Goal: Download file/media: Download file/media

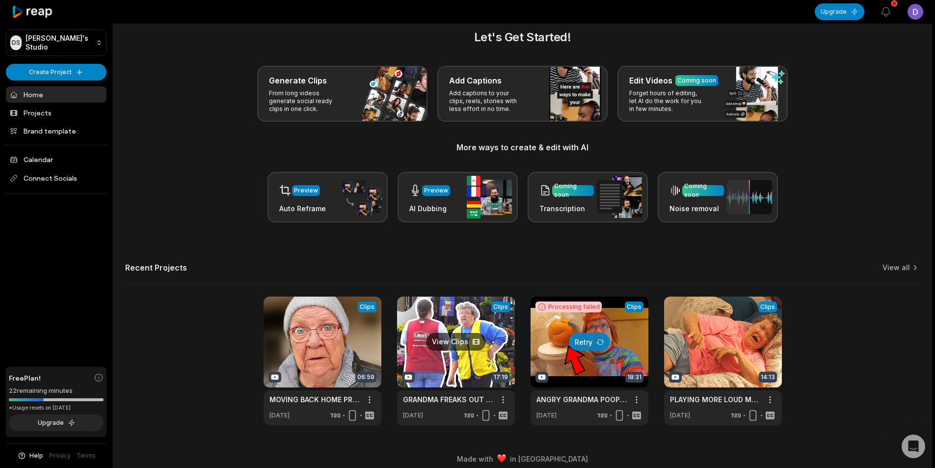
scroll to position [22, 0]
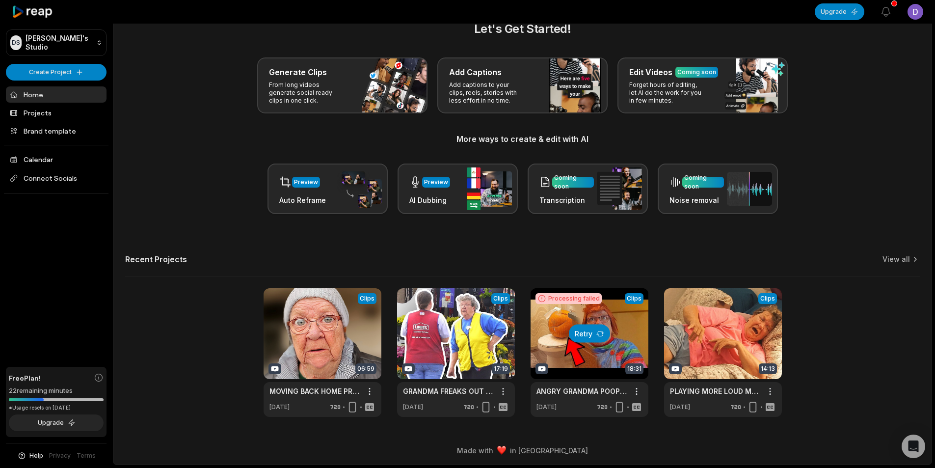
click at [593, 338] on button "Retry" at bounding box center [589, 333] width 41 height 18
click at [723, 355] on link at bounding box center [723, 352] width 118 height 129
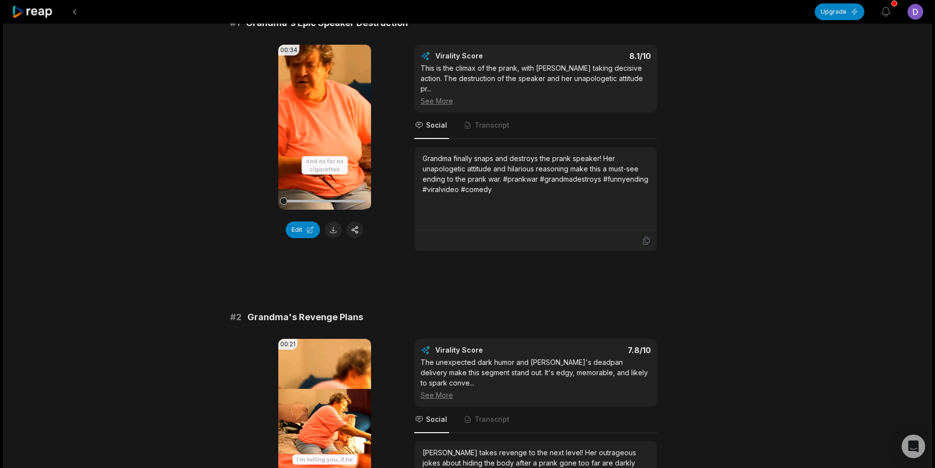
scroll to position [98, 0]
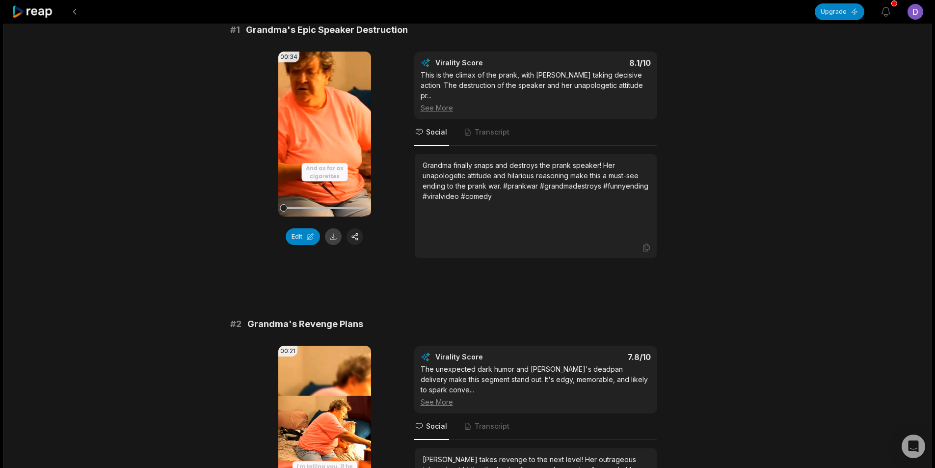
click at [331, 239] on button at bounding box center [333, 236] width 17 height 17
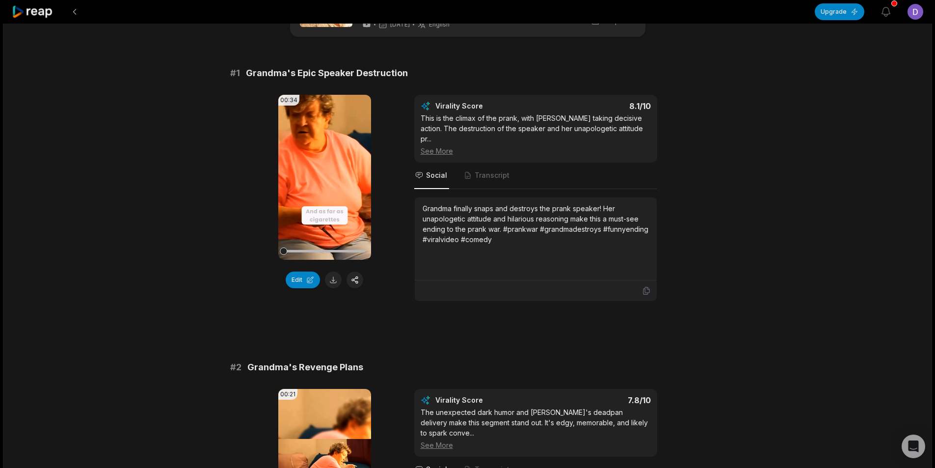
scroll to position [196, 0]
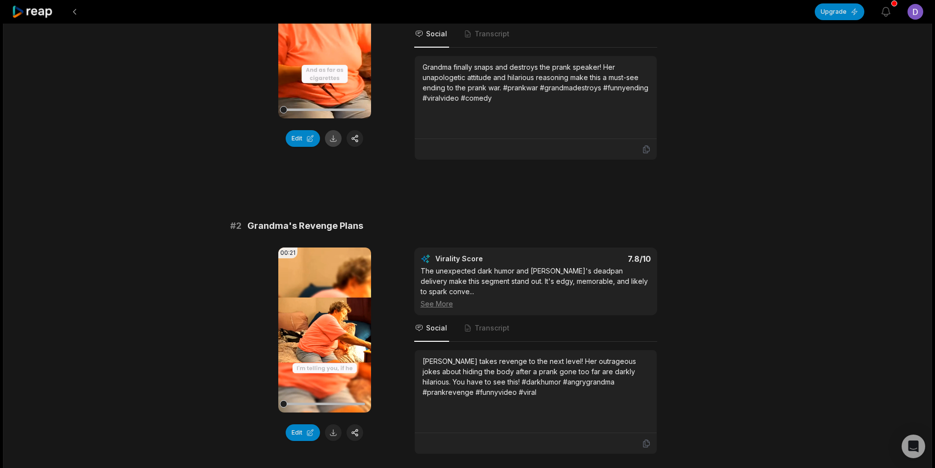
click at [333, 141] on button at bounding box center [333, 138] width 17 height 17
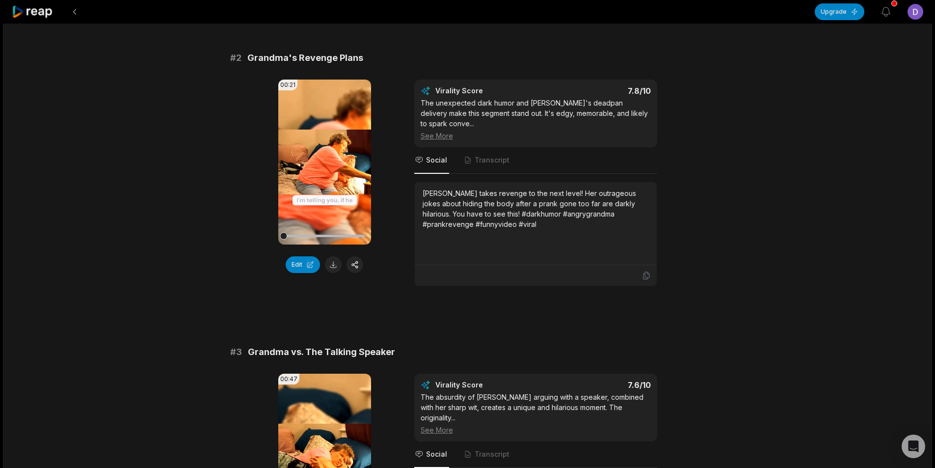
scroll to position [442, 0]
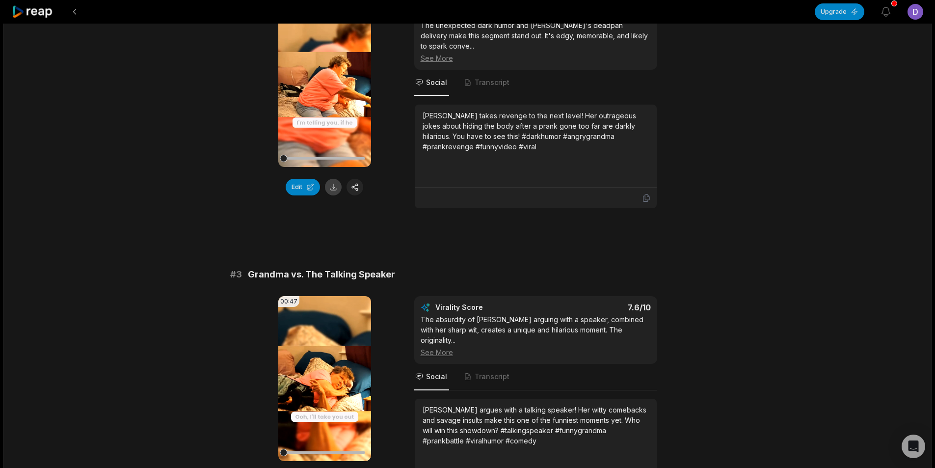
click at [332, 179] on button at bounding box center [333, 187] width 17 height 17
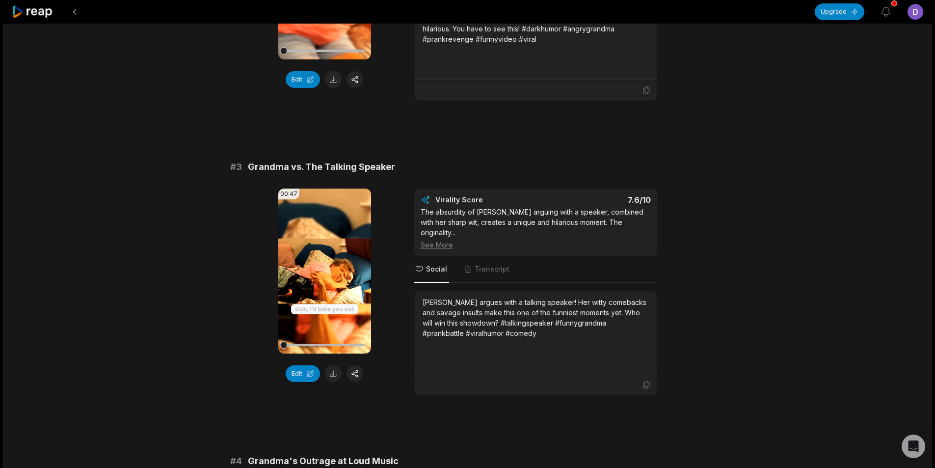
scroll to position [589, 0]
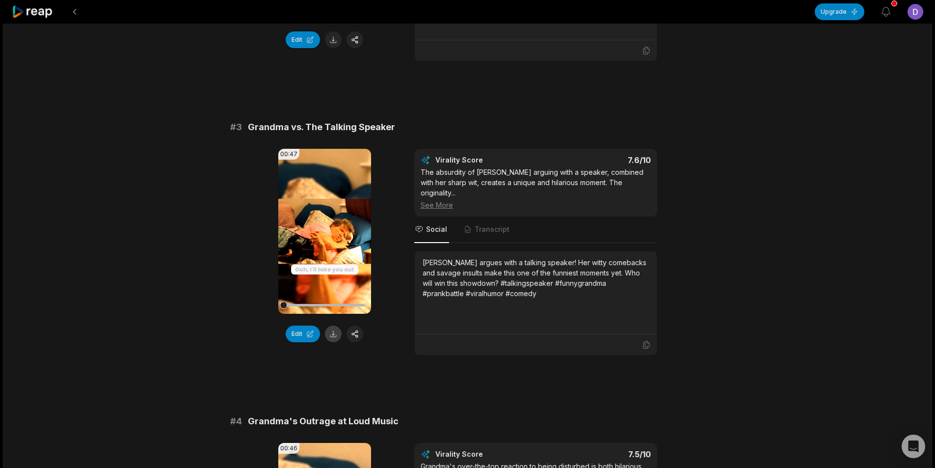
click at [334, 325] on button at bounding box center [333, 333] width 17 height 17
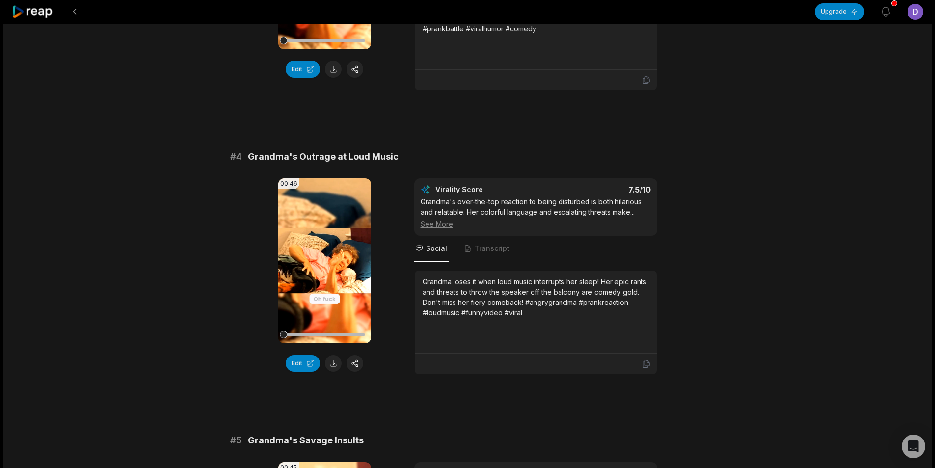
scroll to position [884, 0]
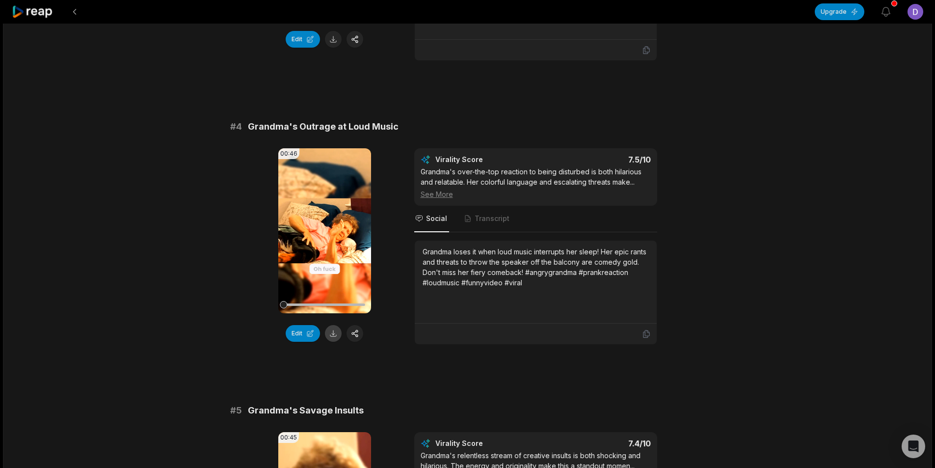
click at [333, 325] on button at bounding box center [333, 333] width 17 height 17
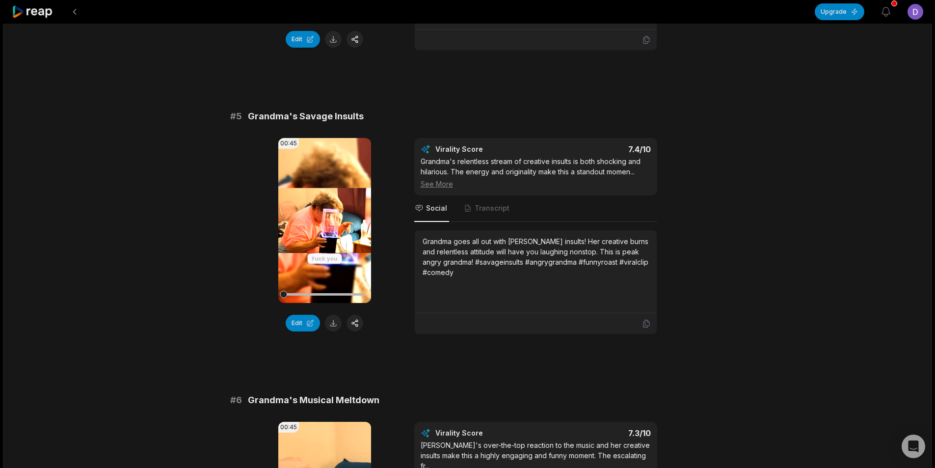
scroll to position [1178, 0]
click at [330, 314] on button at bounding box center [333, 322] width 17 height 17
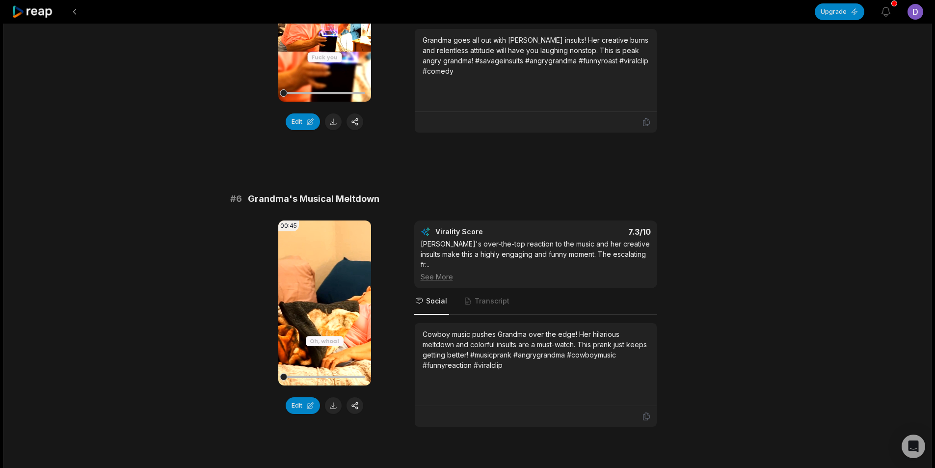
scroll to position [1424, 0]
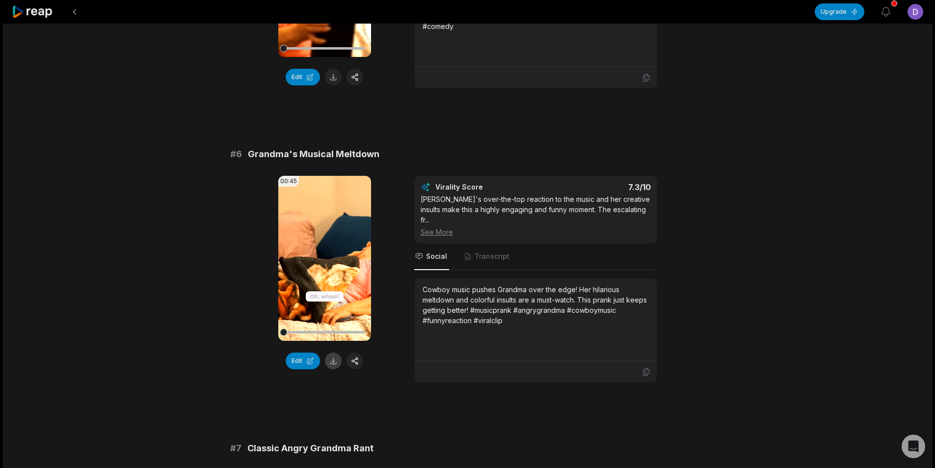
click at [335, 352] on button at bounding box center [333, 360] width 17 height 17
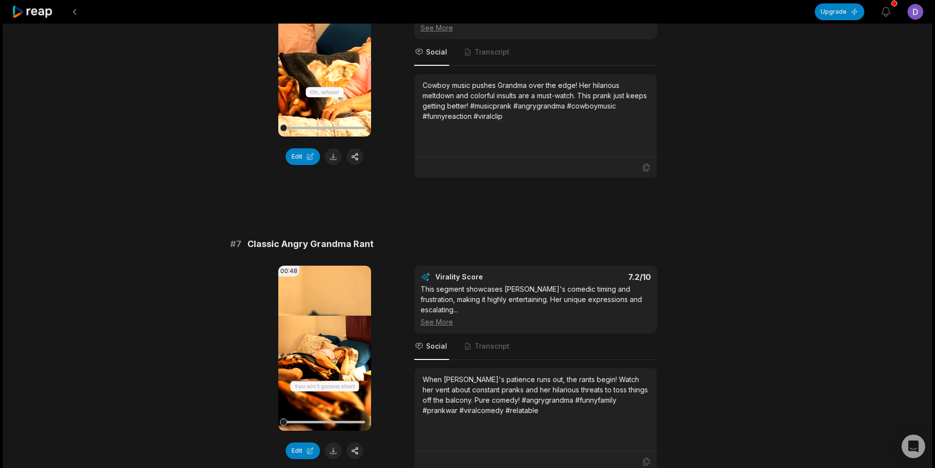
scroll to position [1718, 0]
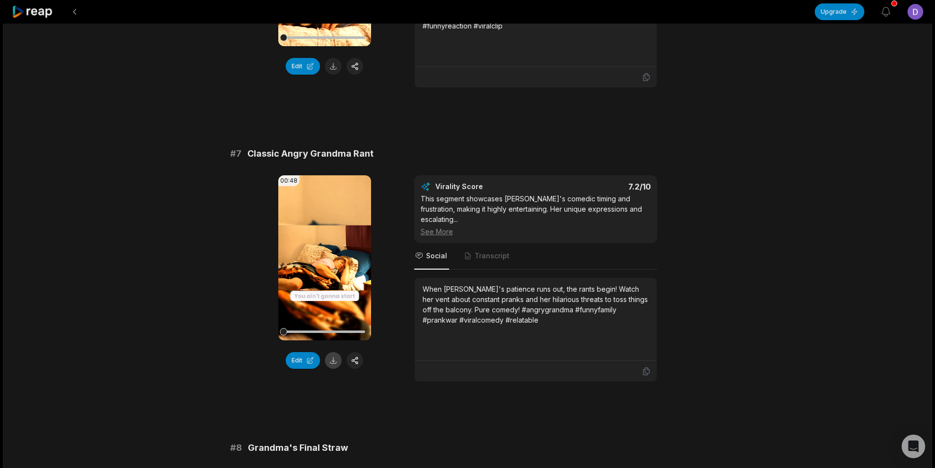
click at [334, 352] on button at bounding box center [333, 360] width 17 height 17
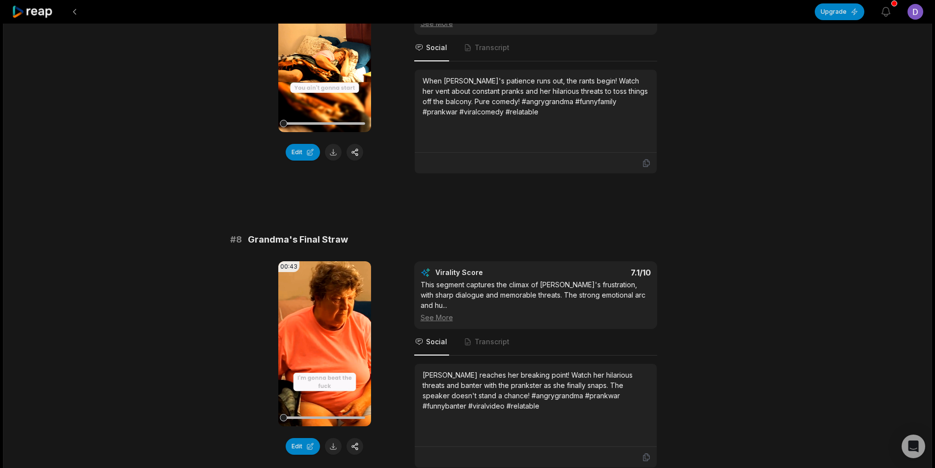
scroll to position [1964, 0]
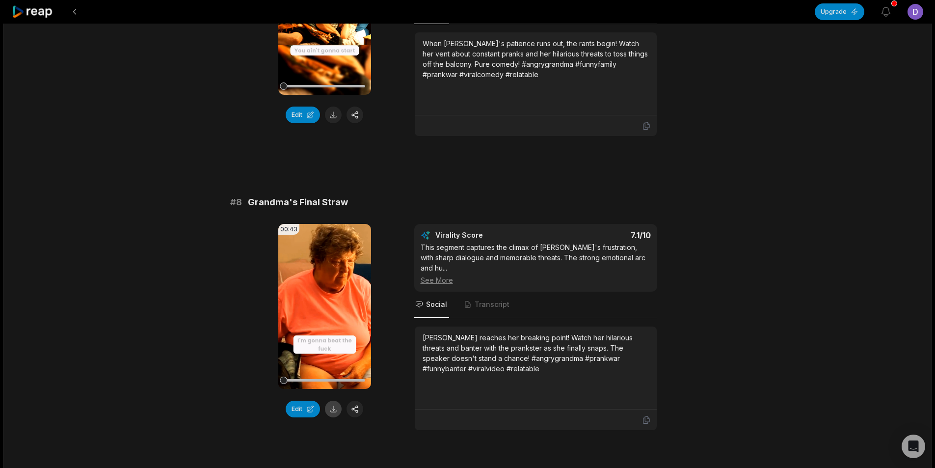
click at [335, 401] on button at bounding box center [333, 409] width 17 height 17
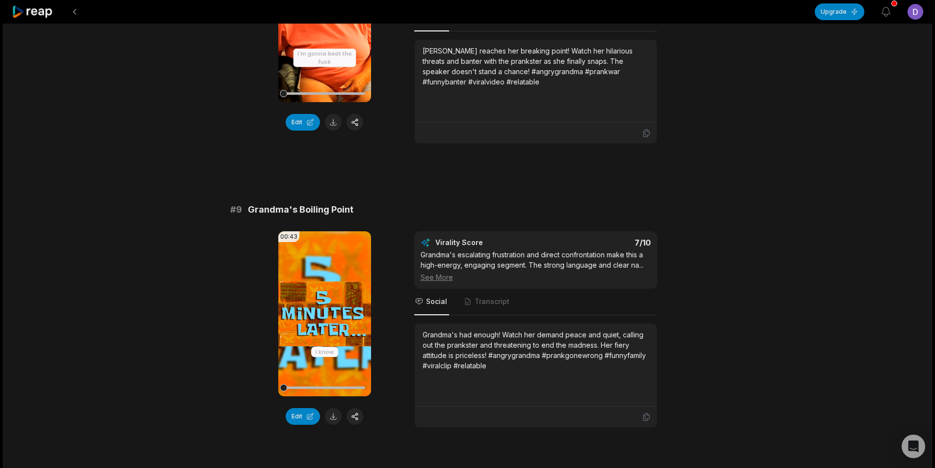
scroll to position [2258, 0]
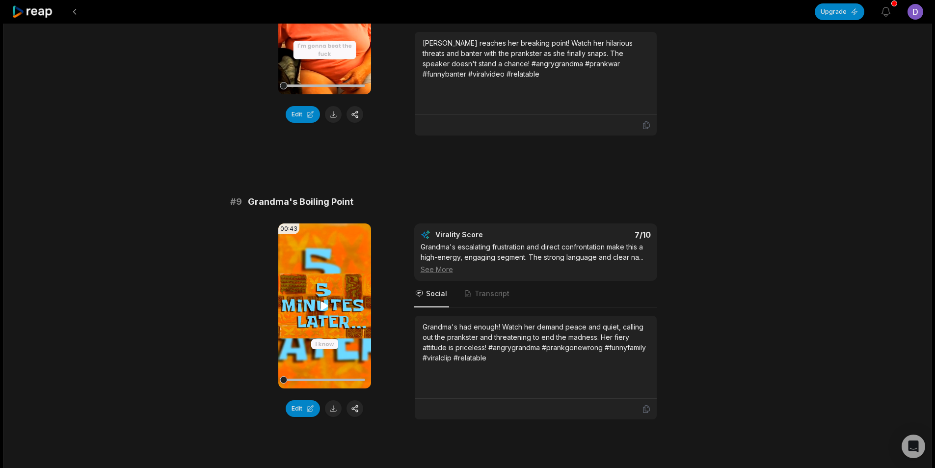
click at [320, 300] on icon at bounding box center [325, 306] width 12 height 12
click at [333, 400] on button at bounding box center [333, 408] width 17 height 17
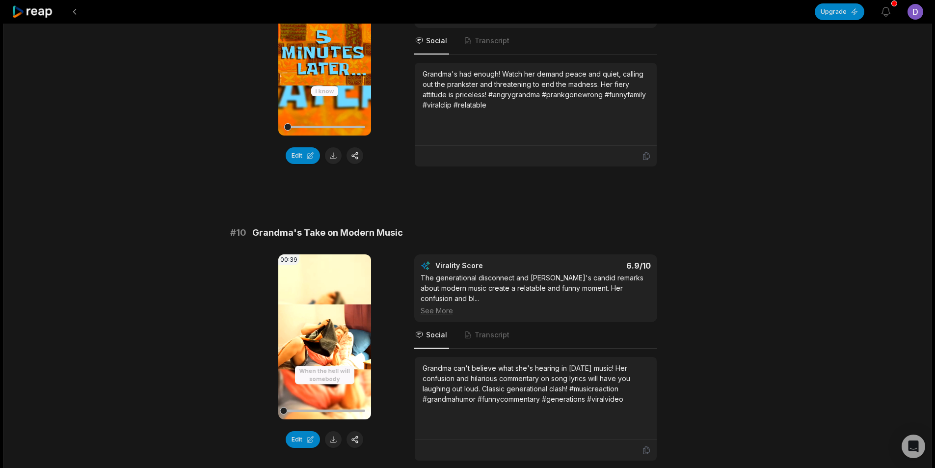
scroll to position [2550, 0]
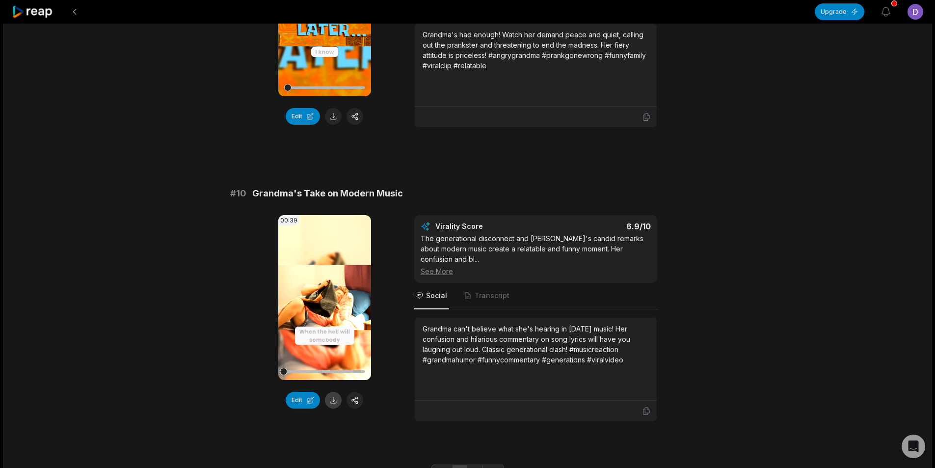
click at [336, 392] on button at bounding box center [333, 400] width 17 height 17
click at [474, 464] on link "2" at bounding box center [475, 472] width 16 height 16
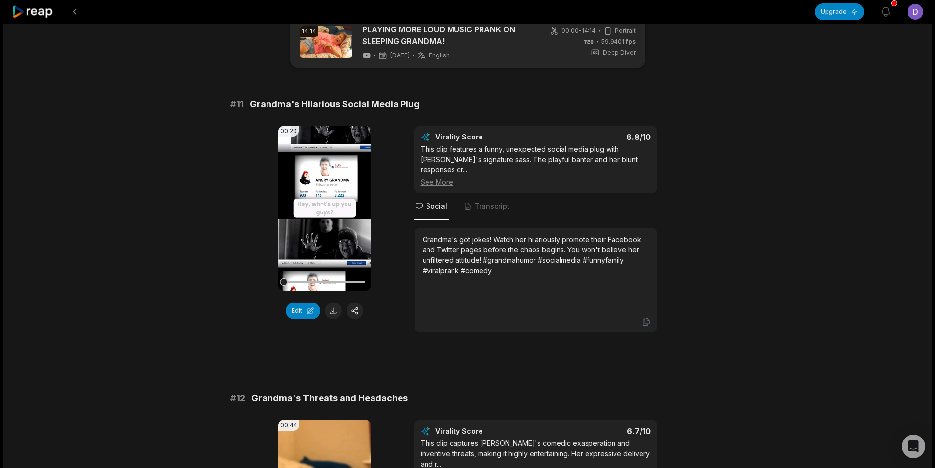
scroll to position [0, 0]
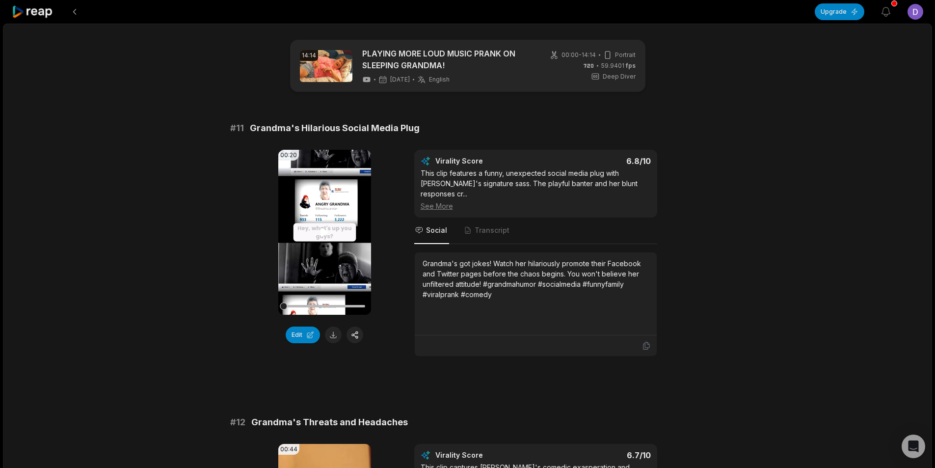
click at [331, 240] on video "Your browser does not support mp4 format." at bounding box center [324, 232] width 93 height 165
click at [325, 233] on icon at bounding box center [325, 232] width 12 height 12
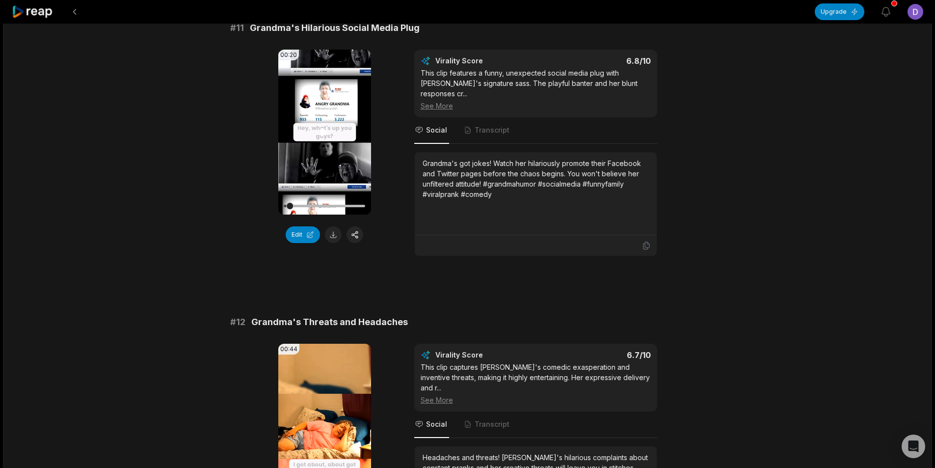
scroll to position [344, 0]
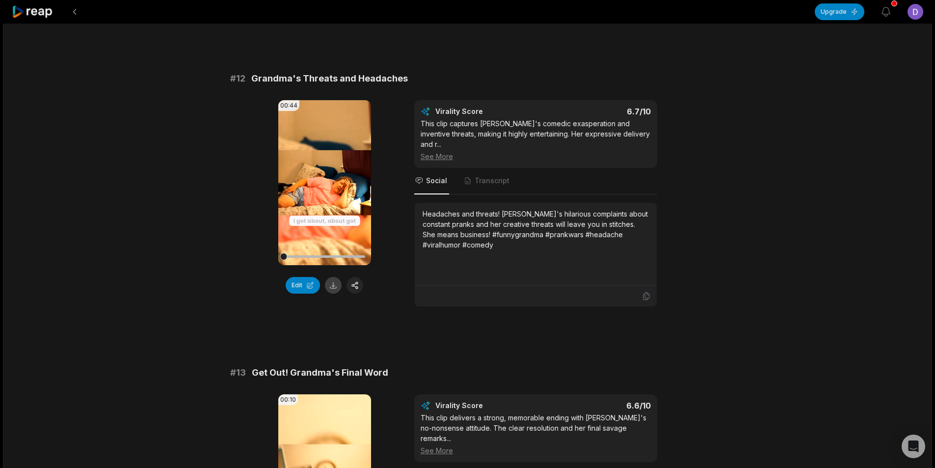
click at [333, 285] on button at bounding box center [333, 285] width 17 height 17
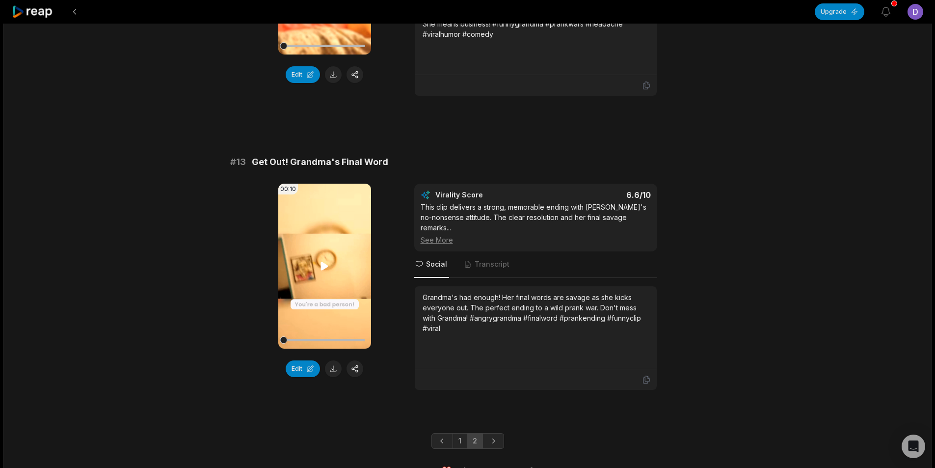
scroll to position [564, 0]
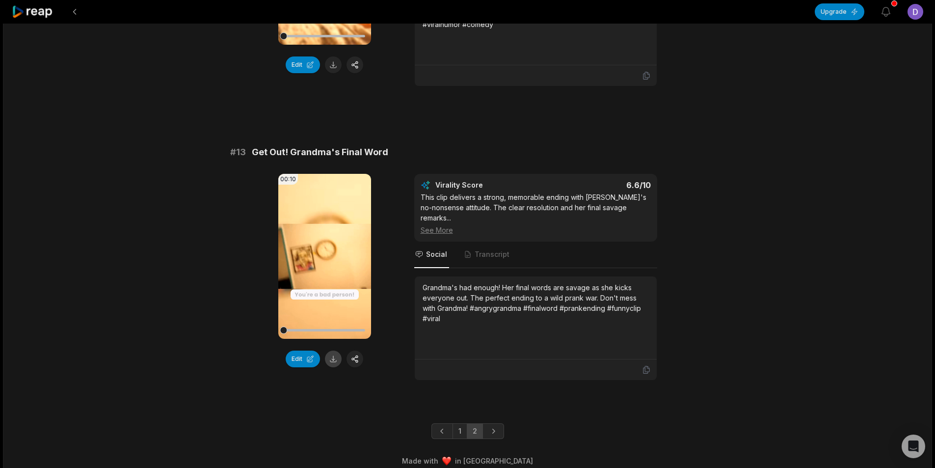
click at [335, 350] on button at bounding box center [333, 358] width 17 height 17
click at [73, 11] on button at bounding box center [75, 12] width 18 height 18
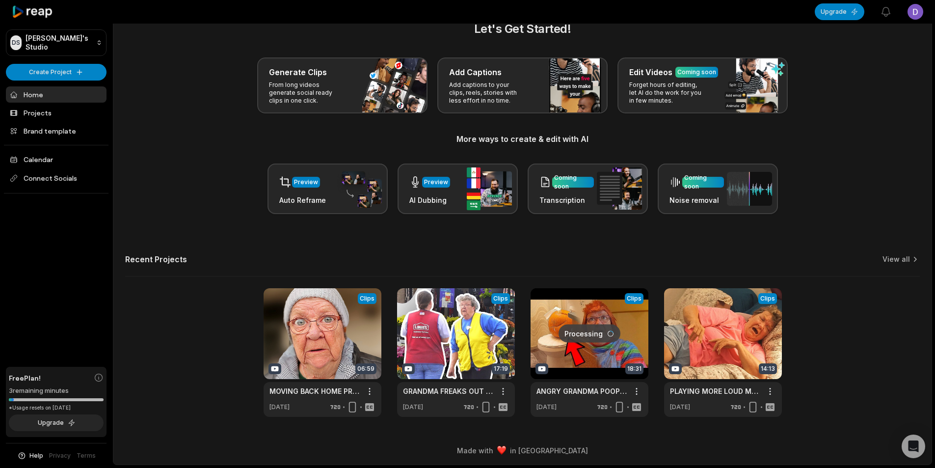
scroll to position [22, 0]
click at [473, 340] on link at bounding box center [456, 352] width 118 height 129
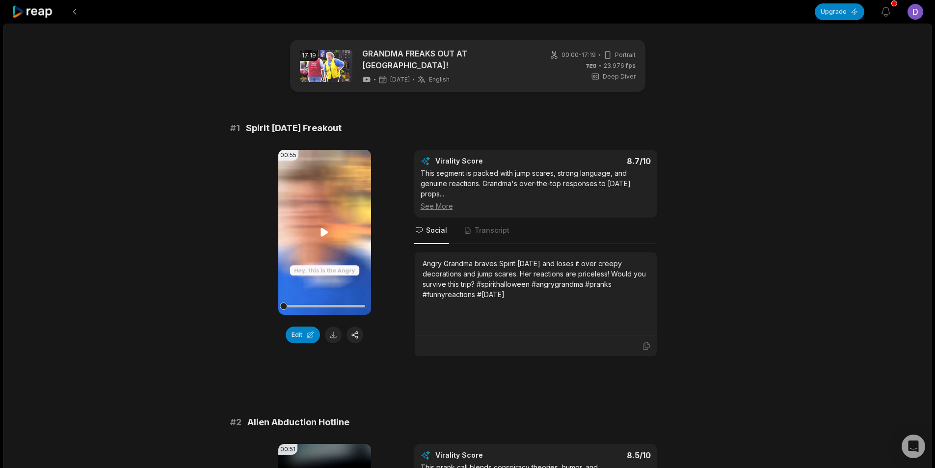
click at [327, 231] on icon at bounding box center [325, 232] width 12 height 12
click at [327, 231] on icon at bounding box center [325, 232] width 4 height 6
click at [321, 226] on icon at bounding box center [325, 232] width 12 height 12
click at [325, 227] on icon at bounding box center [325, 232] width 12 height 12
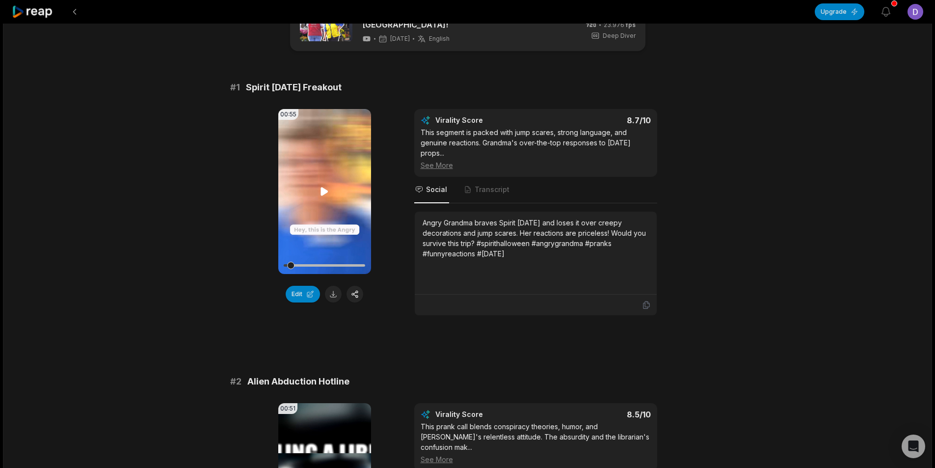
scroll to position [98, 0]
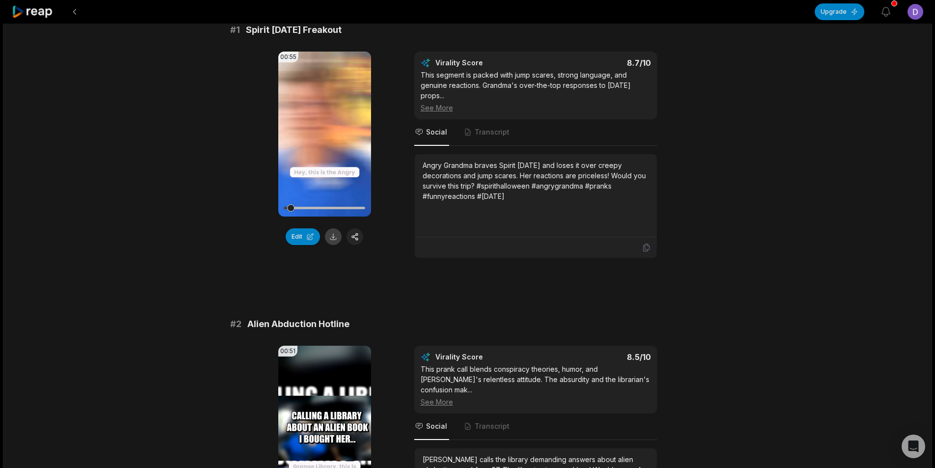
click at [333, 236] on button at bounding box center [333, 236] width 17 height 17
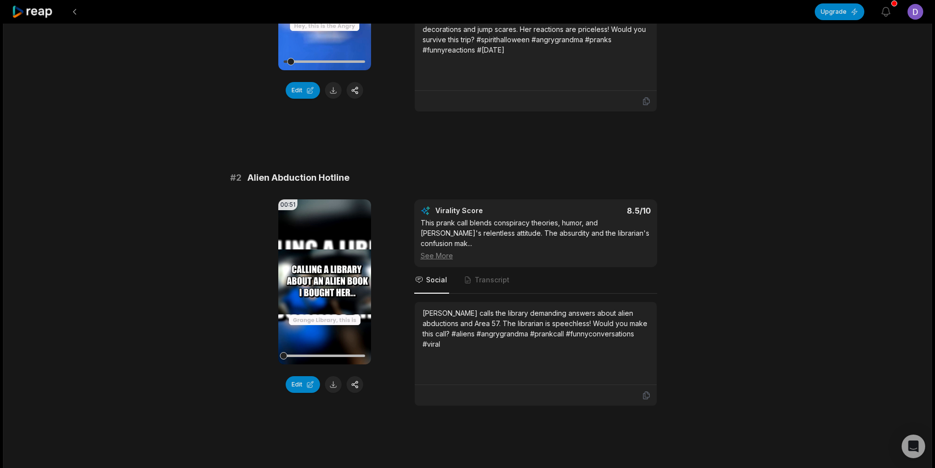
scroll to position [295, 0]
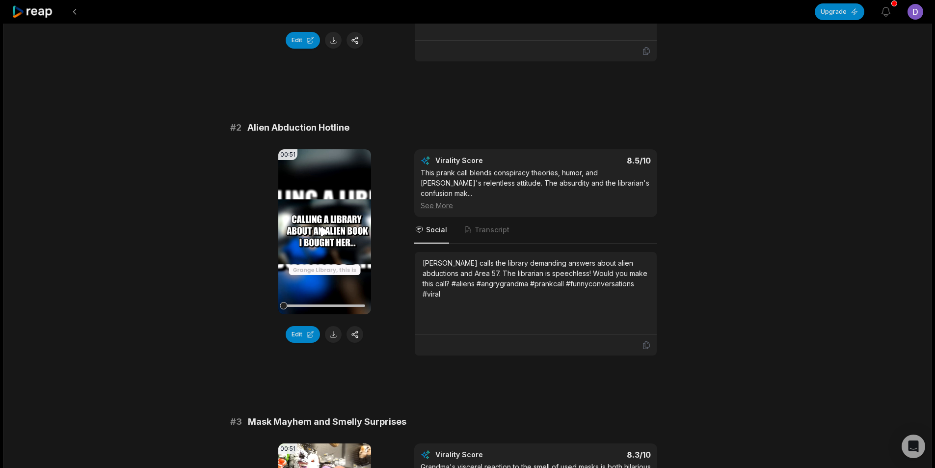
click at [324, 235] on video "Your browser does not support mp4 format." at bounding box center [324, 231] width 93 height 165
click at [326, 242] on video "Your browser does not support mp4 format." at bounding box center [324, 231] width 93 height 165
click at [338, 332] on button at bounding box center [333, 334] width 17 height 17
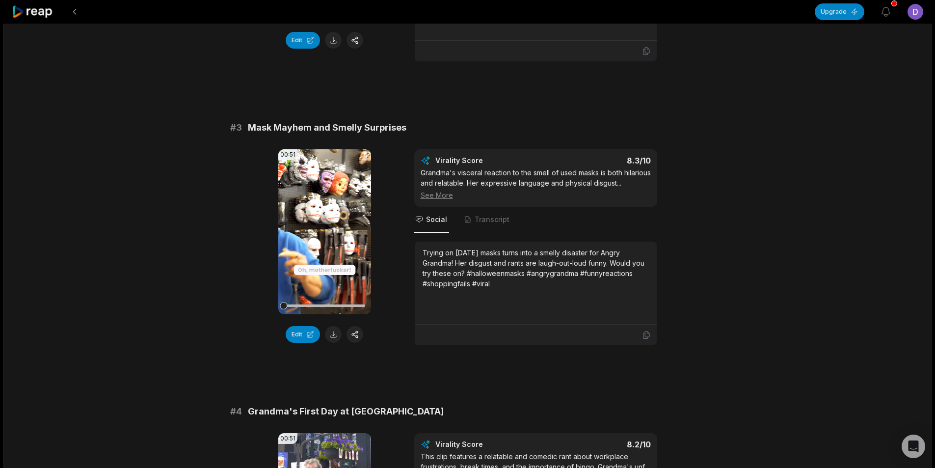
scroll to position [589, 0]
click at [333, 325] on button at bounding box center [333, 333] width 17 height 17
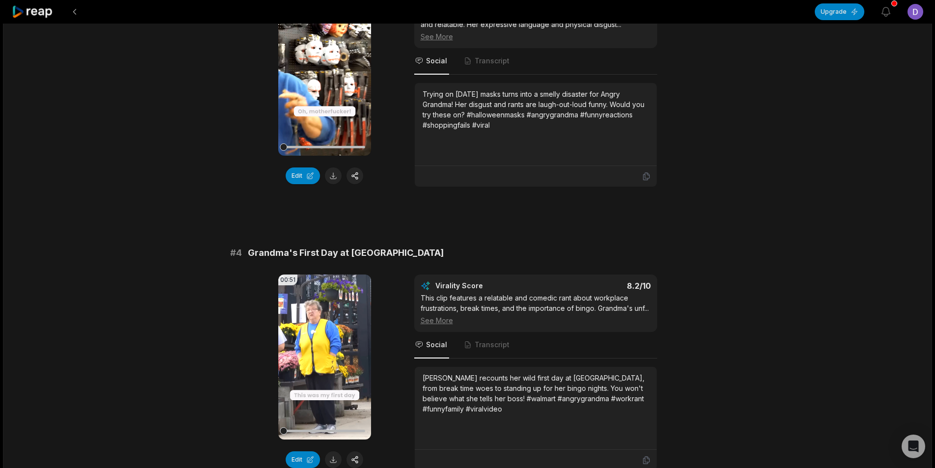
scroll to position [835, 0]
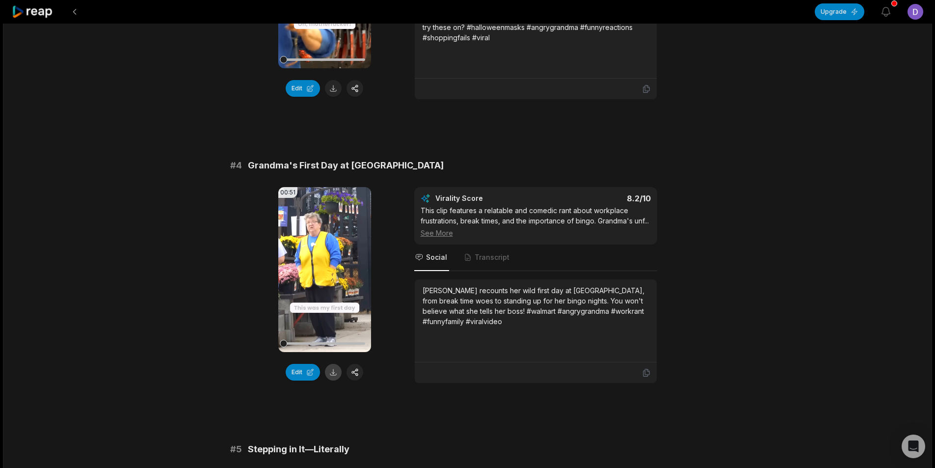
click at [335, 365] on button at bounding box center [333, 372] width 17 height 17
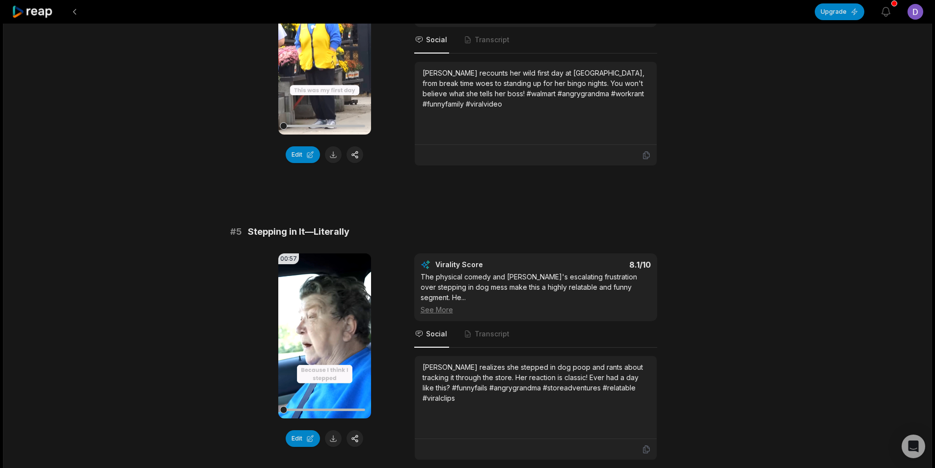
scroll to position [1080, 0]
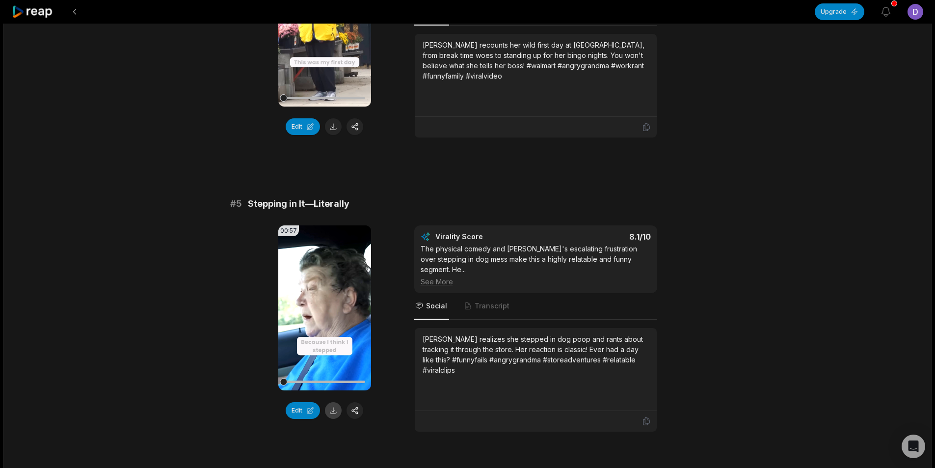
click at [333, 418] on button at bounding box center [333, 410] width 17 height 17
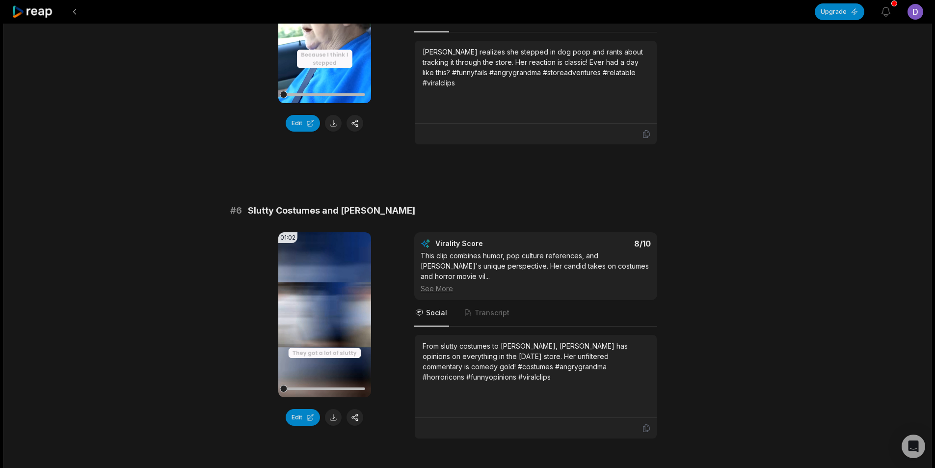
scroll to position [1374, 0]
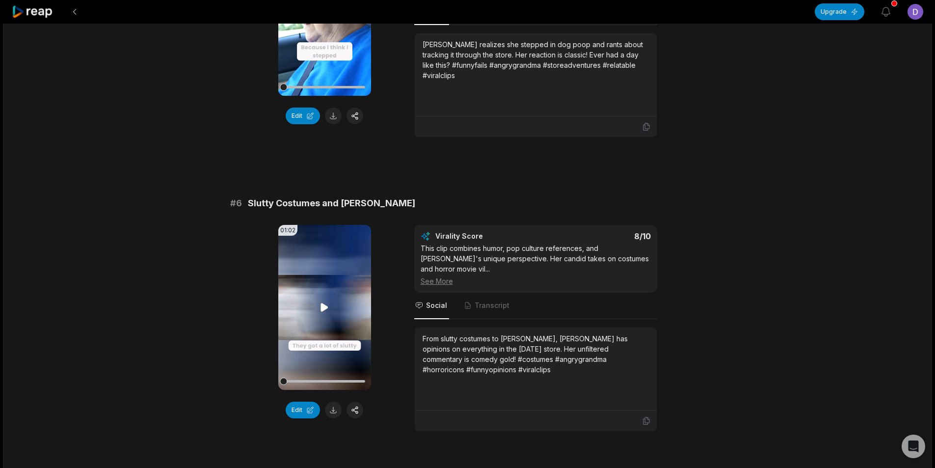
click at [323, 322] on video "Your browser does not support mp4 format." at bounding box center [324, 307] width 93 height 165
click at [336, 417] on button at bounding box center [333, 410] width 17 height 17
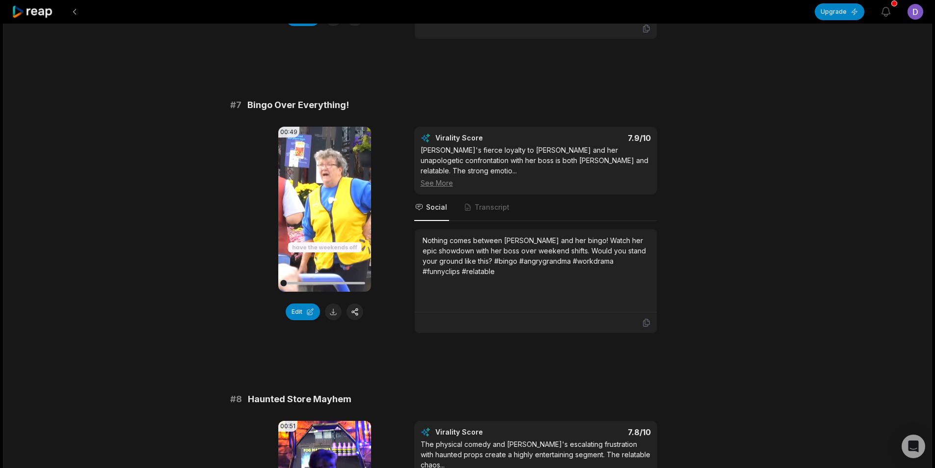
scroll to position [1767, 0]
click at [331, 319] on button at bounding box center [333, 311] width 17 height 17
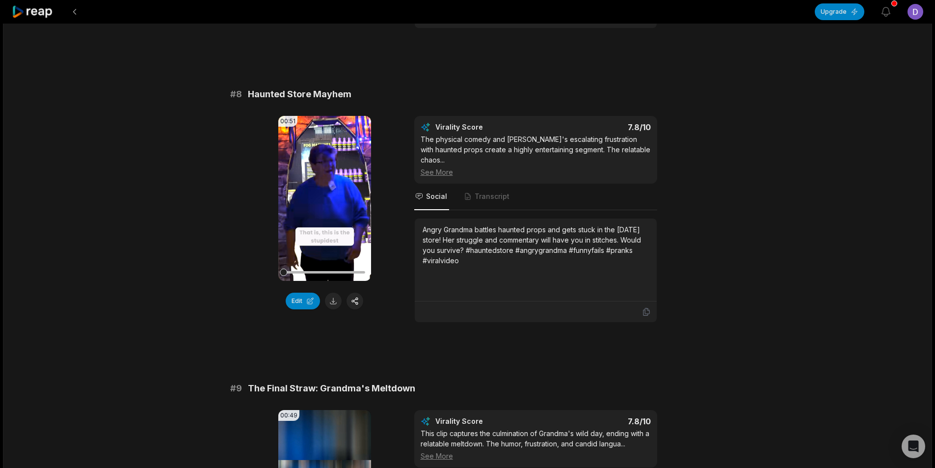
scroll to position [2111, 0]
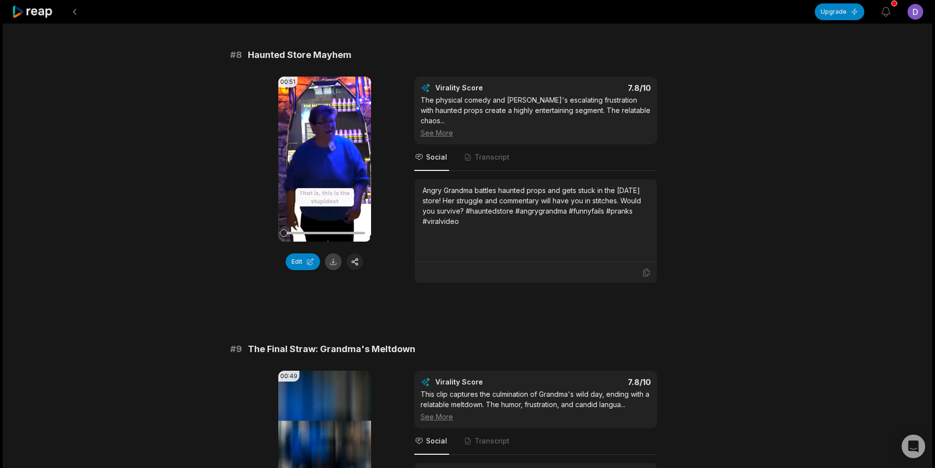
click at [332, 258] on button at bounding box center [333, 261] width 17 height 17
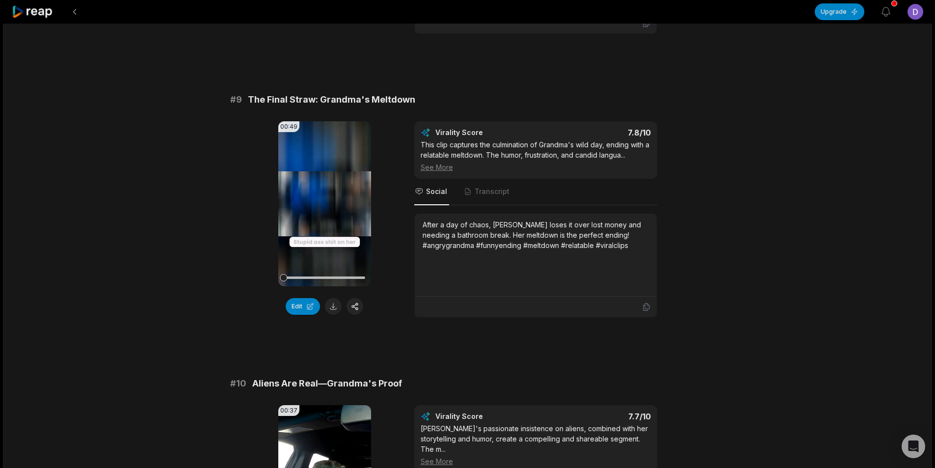
scroll to position [2405, 0]
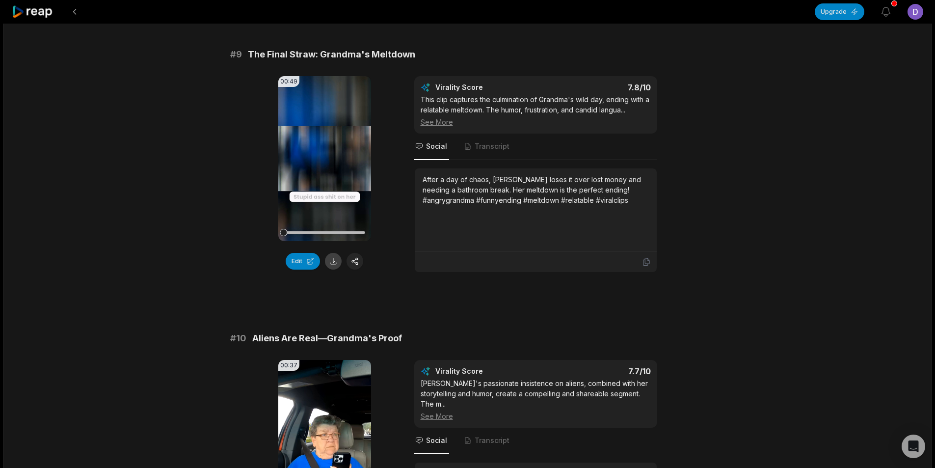
click at [331, 256] on button at bounding box center [333, 261] width 17 height 17
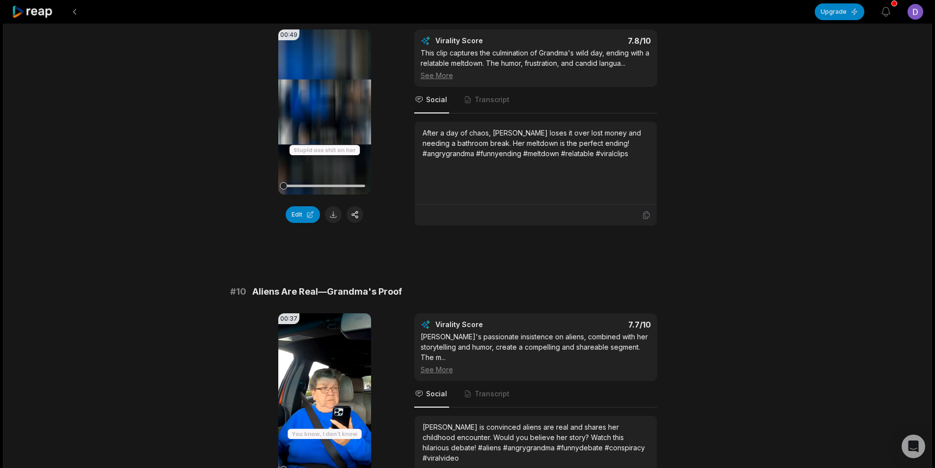
scroll to position [2597, 0]
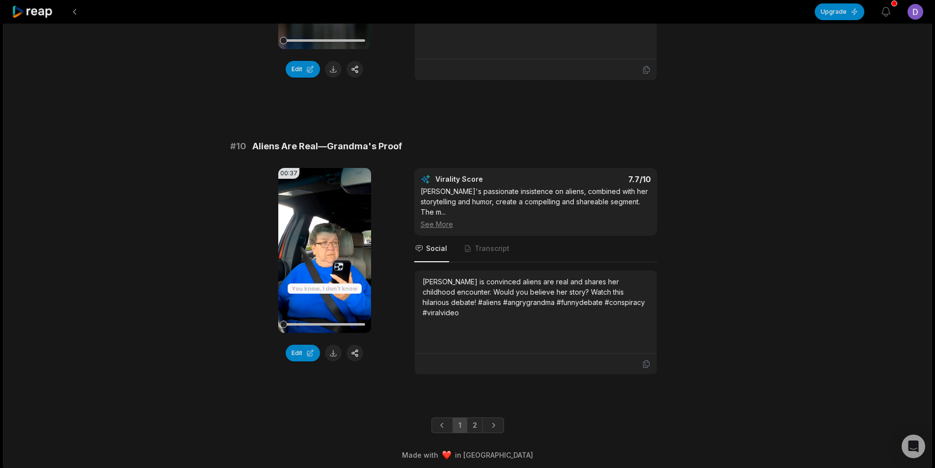
click at [335, 347] on button at bounding box center [333, 353] width 17 height 17
click at [478, 417] on link "2" at bounding box center [475, 425] width 16 height 16
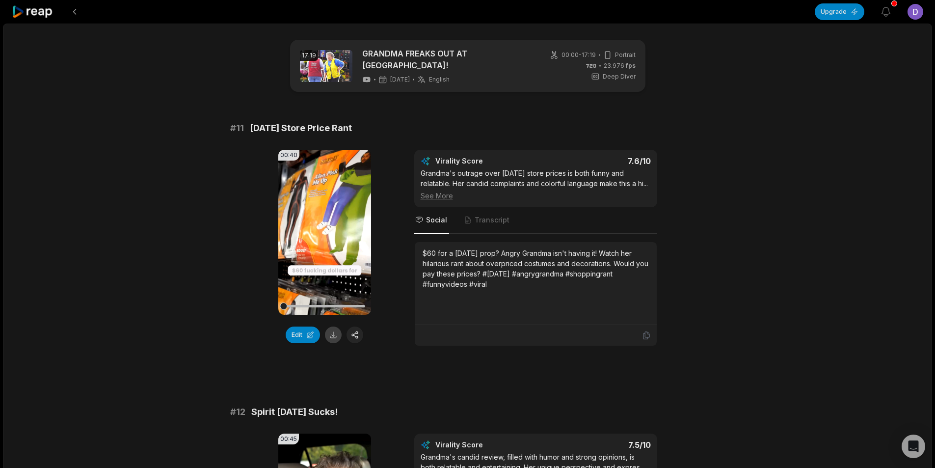
click at [333, 335] on button at bounding box center [333, 334] width 17 height 17
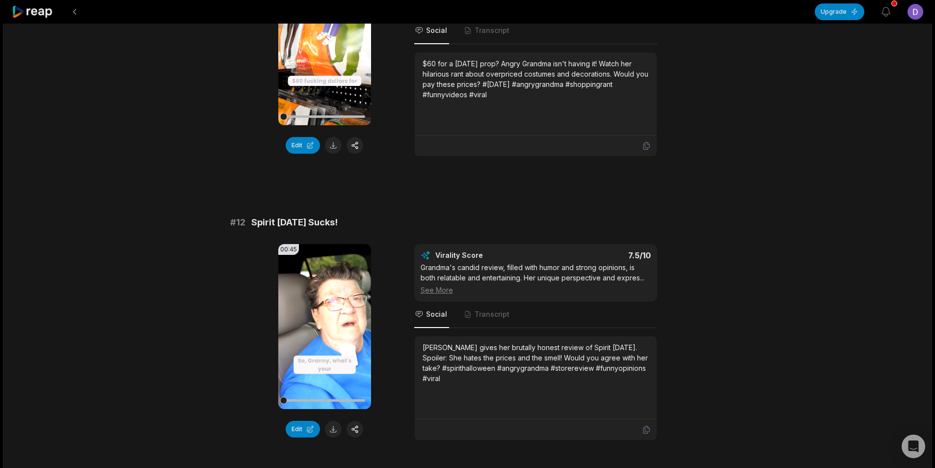
scroll to position [295, 0]
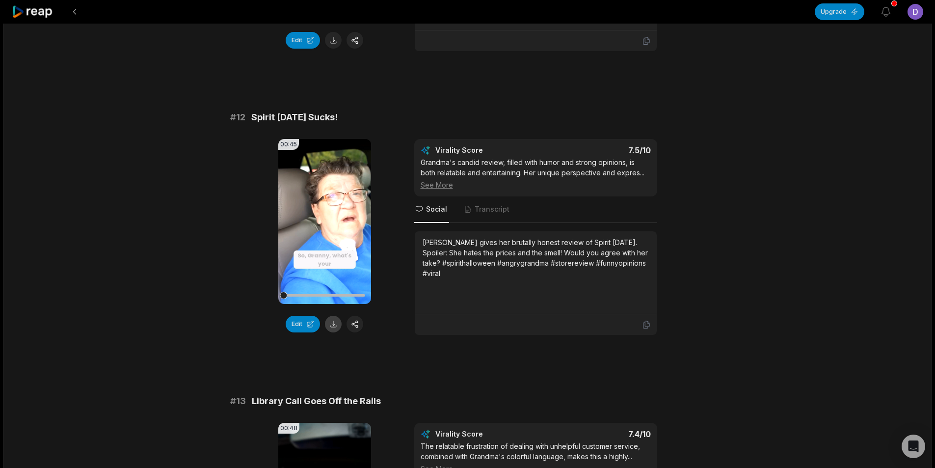
click at [332, 319] on button at bounding box center [333, 324] width 17 height 17
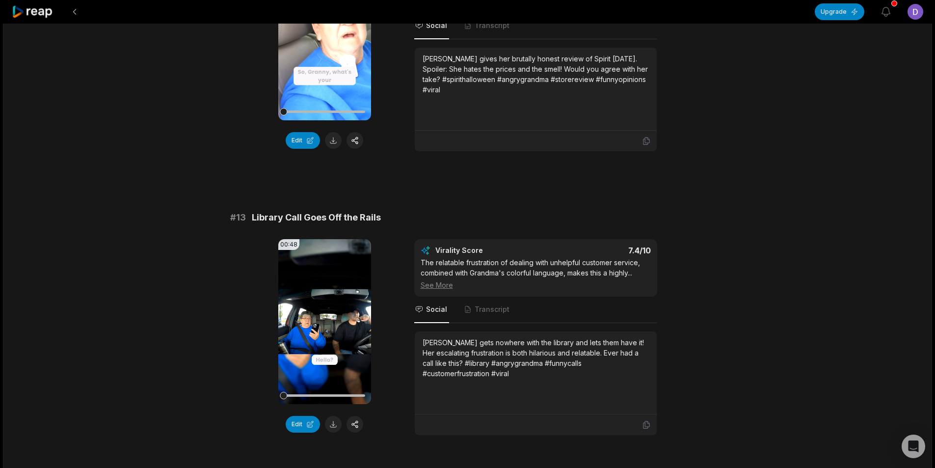
scroll to position [540, 0]
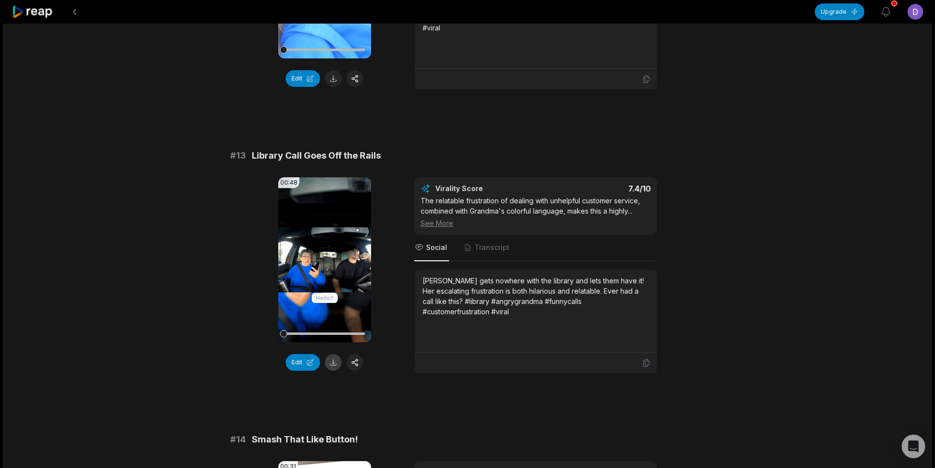
click at [334, 355] on button at bounding box center [333, 362] width 17 height 17
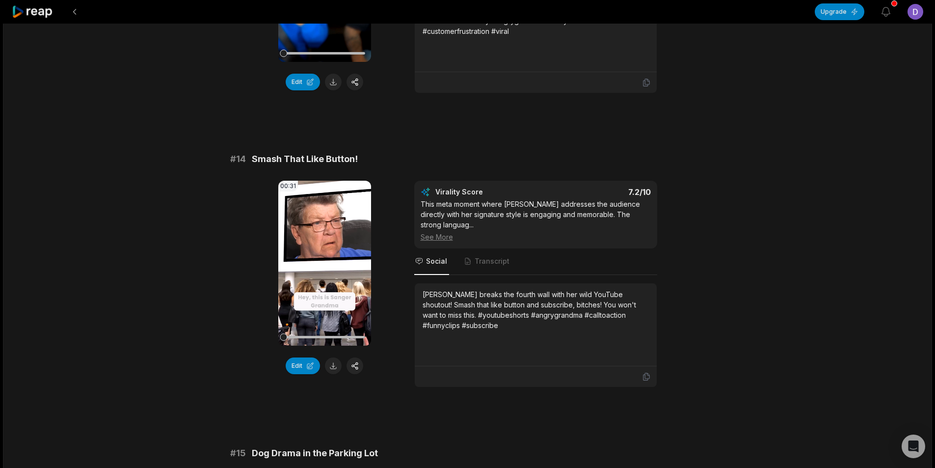
scroll to position [835, 0]
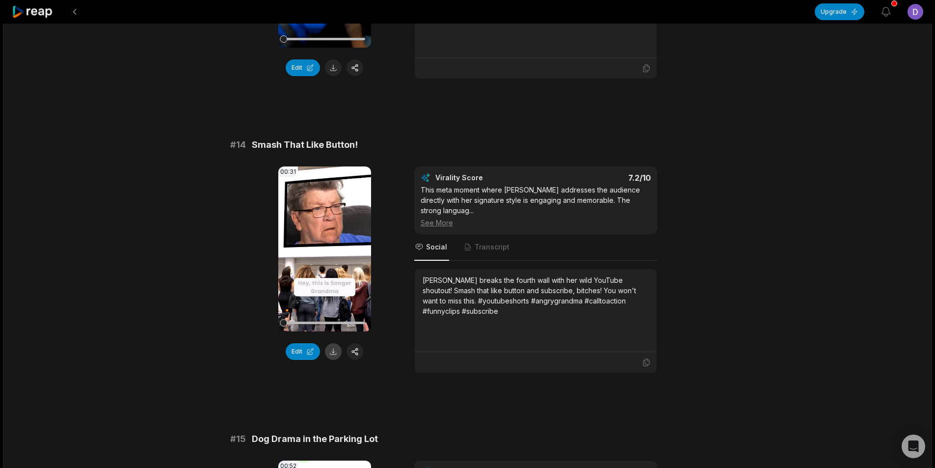
click at [332, 346] on button at bounding box center [333, 351] width 17 height 17
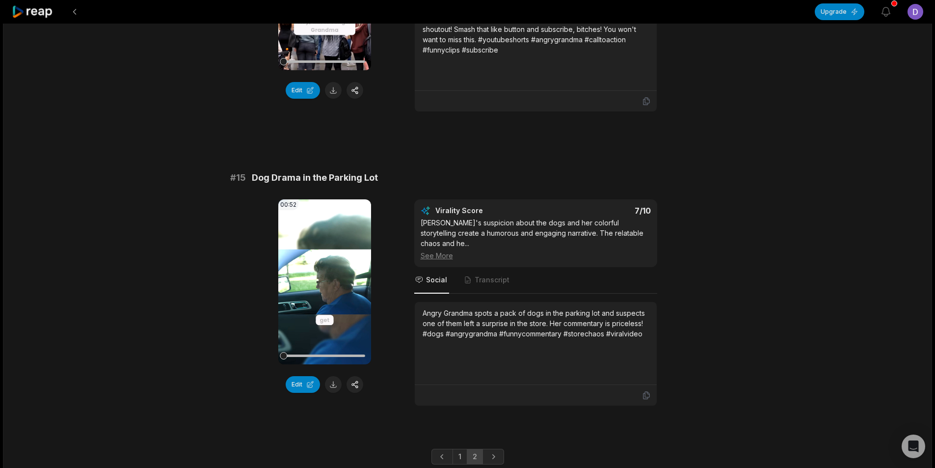
scroll to position [1127, 0]
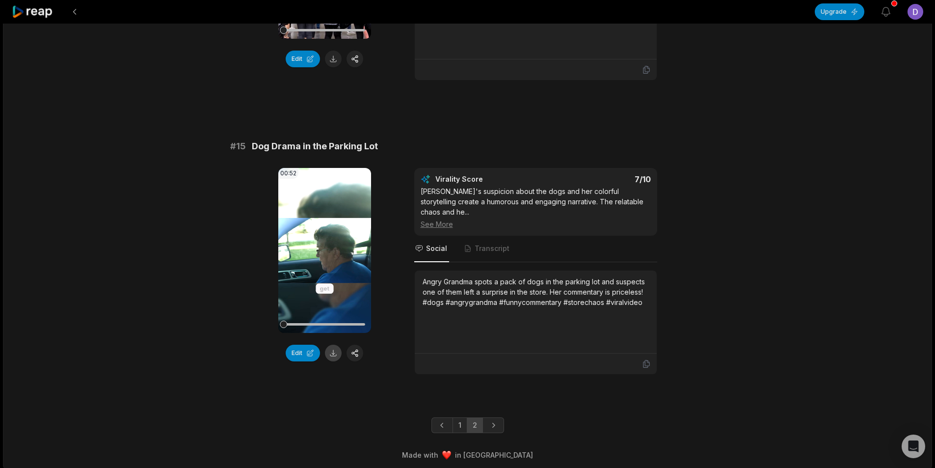
click at [334, 345] on button at bounding box center [333, 353] width 17 height 17
click at [74, 13] on button at bounding box center [75, 12] width 18 height 18
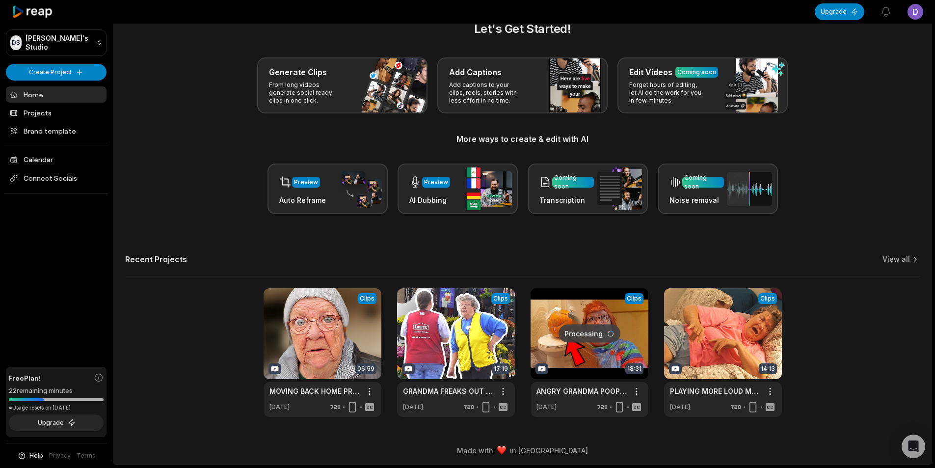
scroll to position [13, 0]
click at [338, 342] on link at bounding box center [323, 352] width 118 height 129
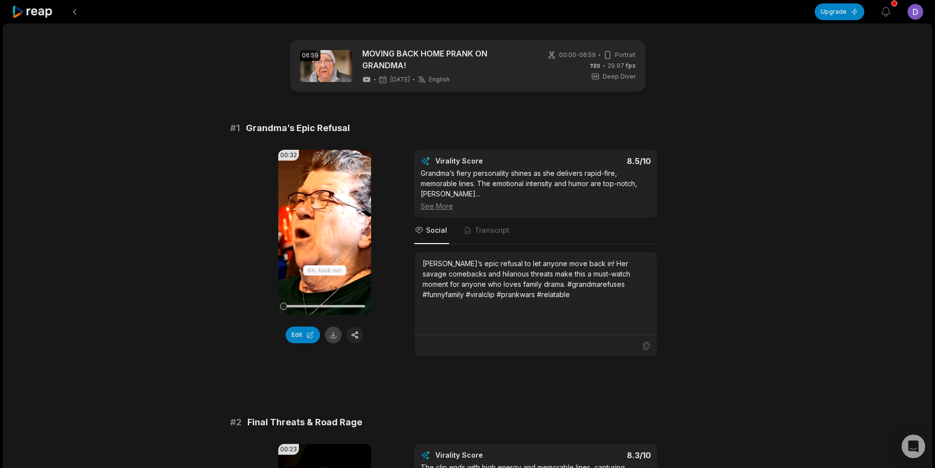
click at [335, 340] on button at bounding box center [333, 334] width 17 height 17
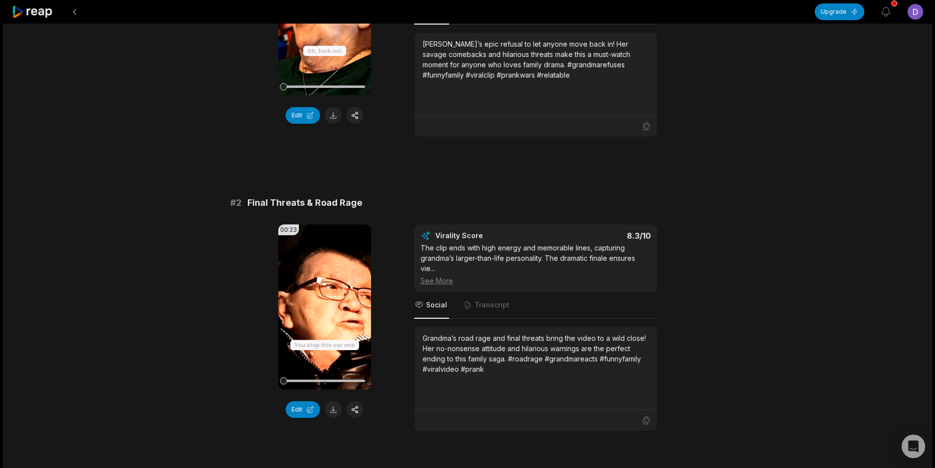
scroll to position [245, 0]
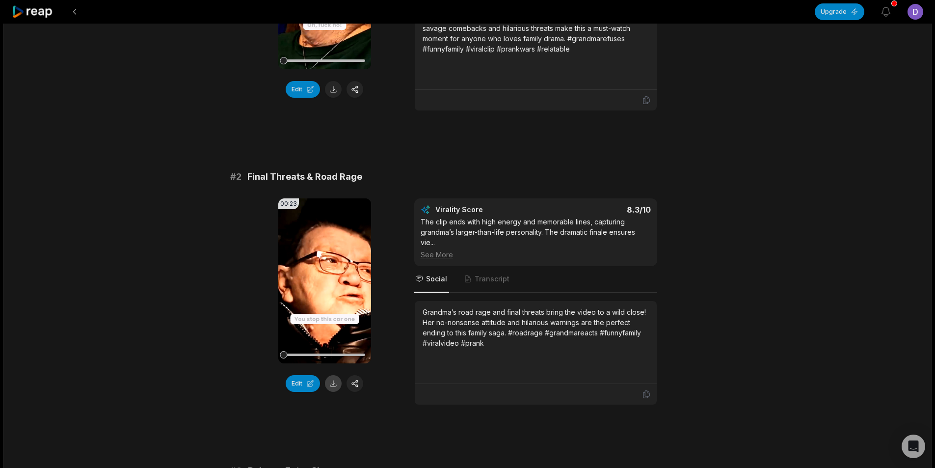
click at [336, 384] on button at bounding box center [333, 383] width 17 height 17
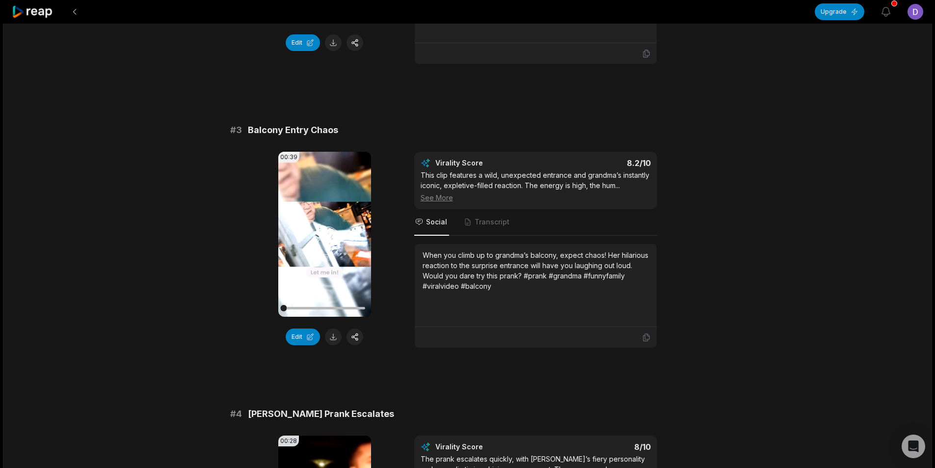
scroll to position [589, 0]
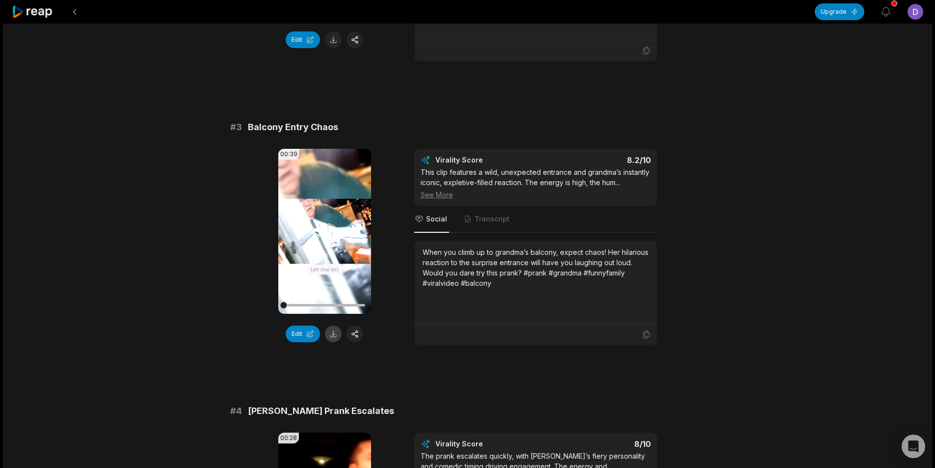
click at [330, 336] on button at bounding box center [333, 333] width 17 height 17
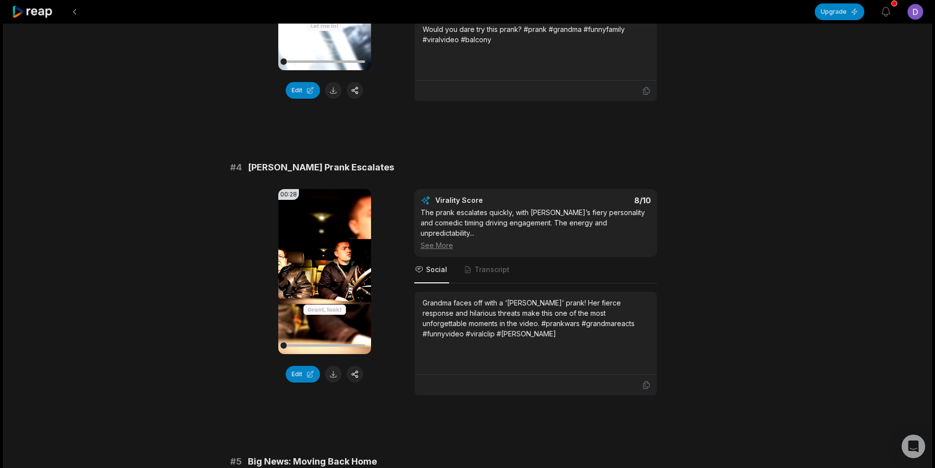
scroll to position [835, 0]
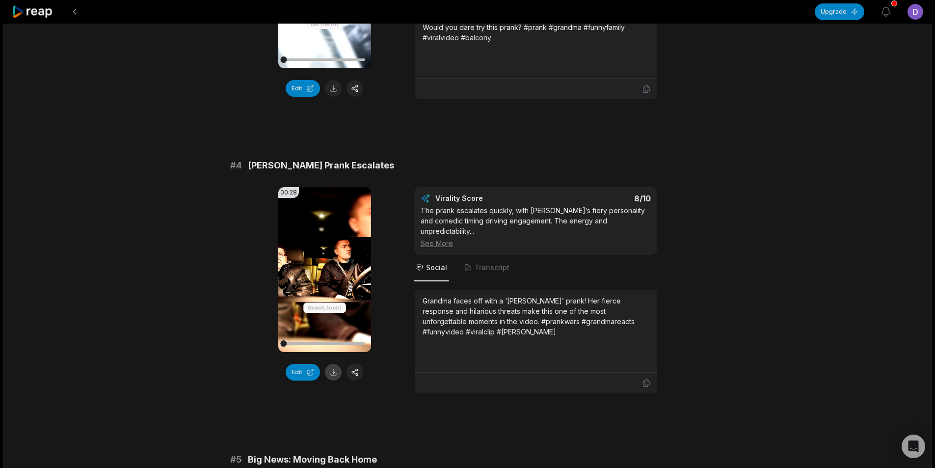
click at [328, 369] on button at bounding box center [333, 372] width 17 height 17
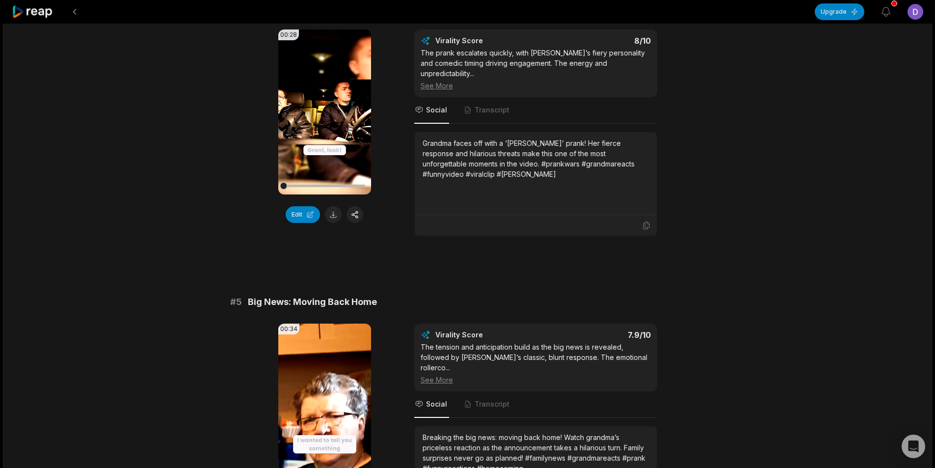
scroll to position [1178, 0]
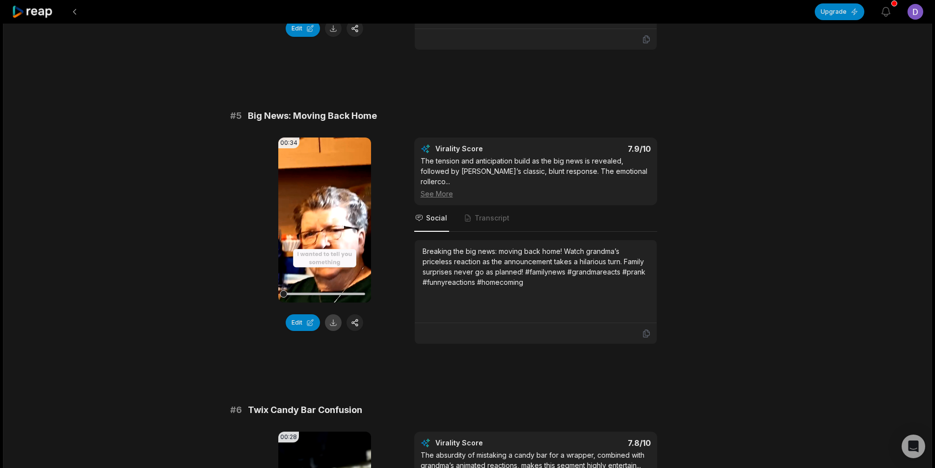
click at [328, 323] on button at bounding box center [333, 322] width 17 height 17
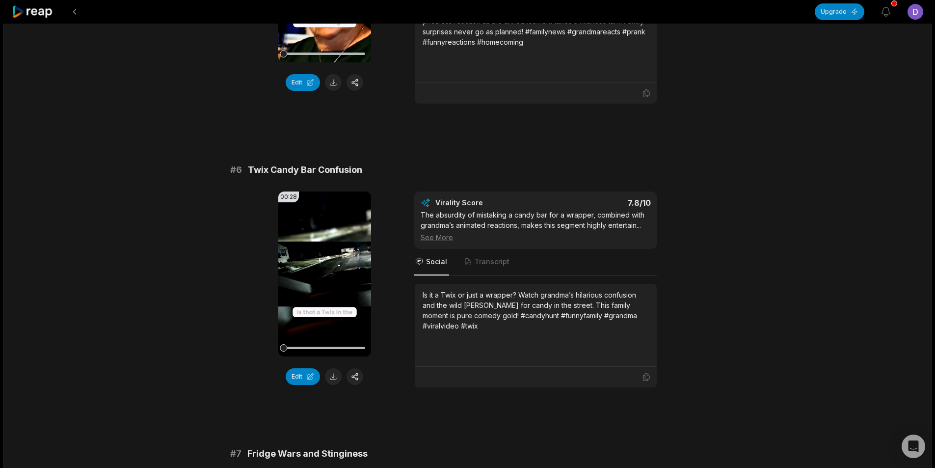
scroll to position [1424, 0]
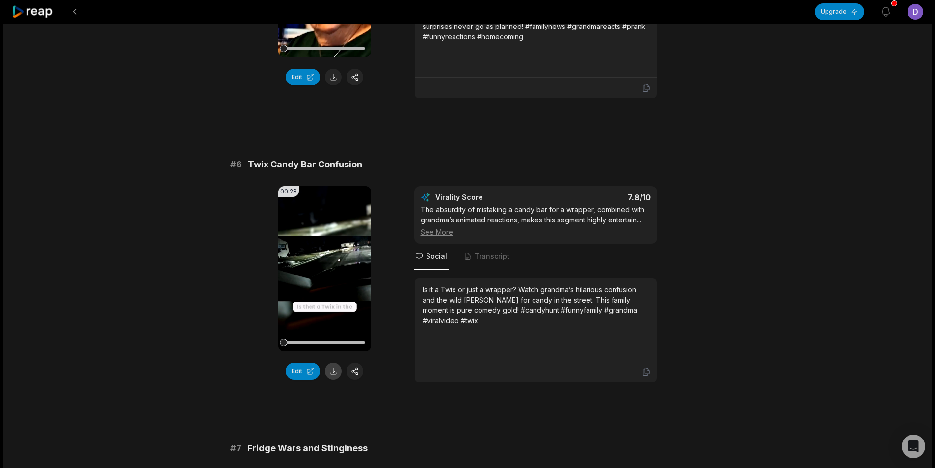
click at [334, 373] on button at bounding box center [333, 371] width 17 height 17
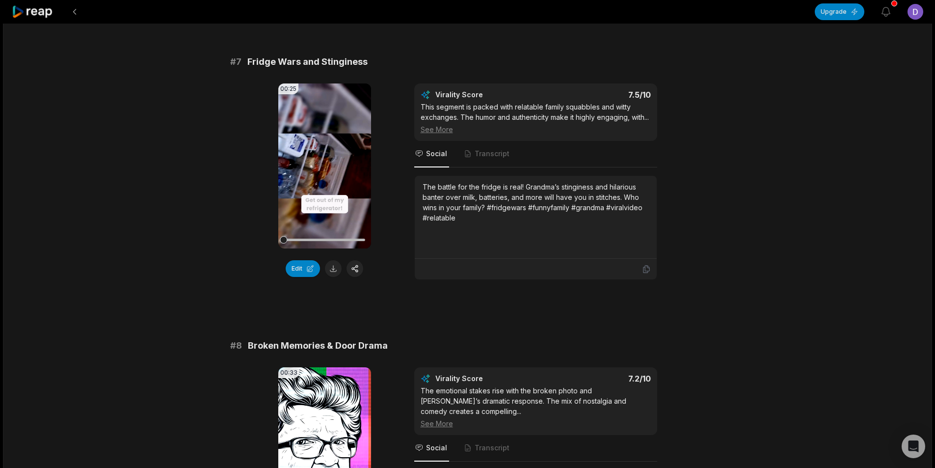
scroll to position [1816, 0]
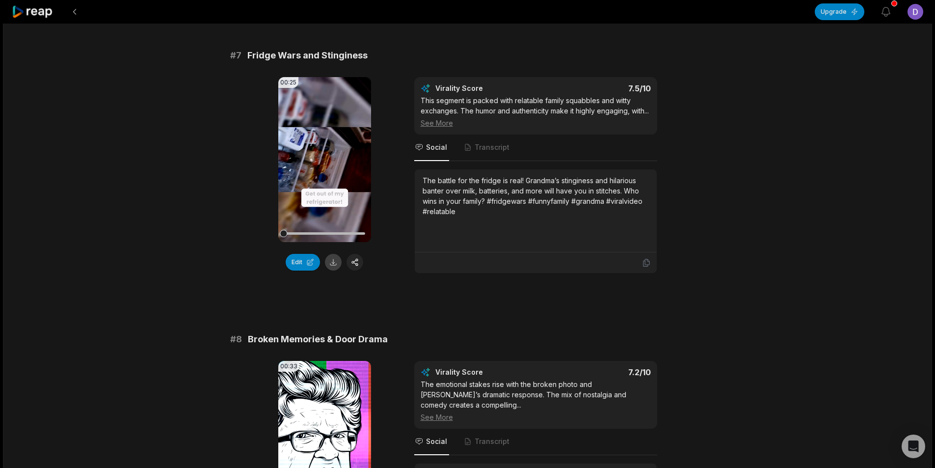
click at [328, 264] on button at bounding box center [333, 262] width 17 height 17
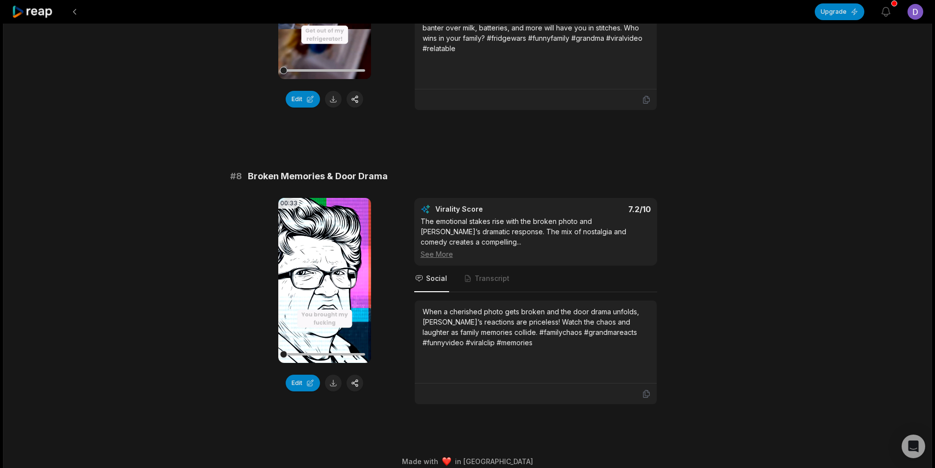
scroll to position [2000, 0]
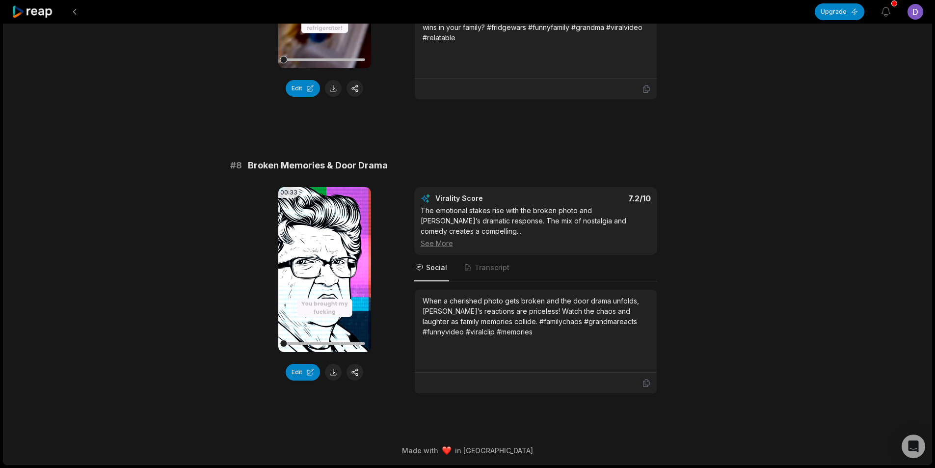
click at [345, 288] on video "Your browser does not support mp4 format." at bounding box center [324, 269] width 93 height 165
click at [335, 284] on video "Your browser does not support mp4 format." at bounding box center [324, 269] width 93 height 165
click at [333, 372] on button at bounding box center [333, 372] width 17 height 17
